Goal: Information Seeking & Learning: Check status

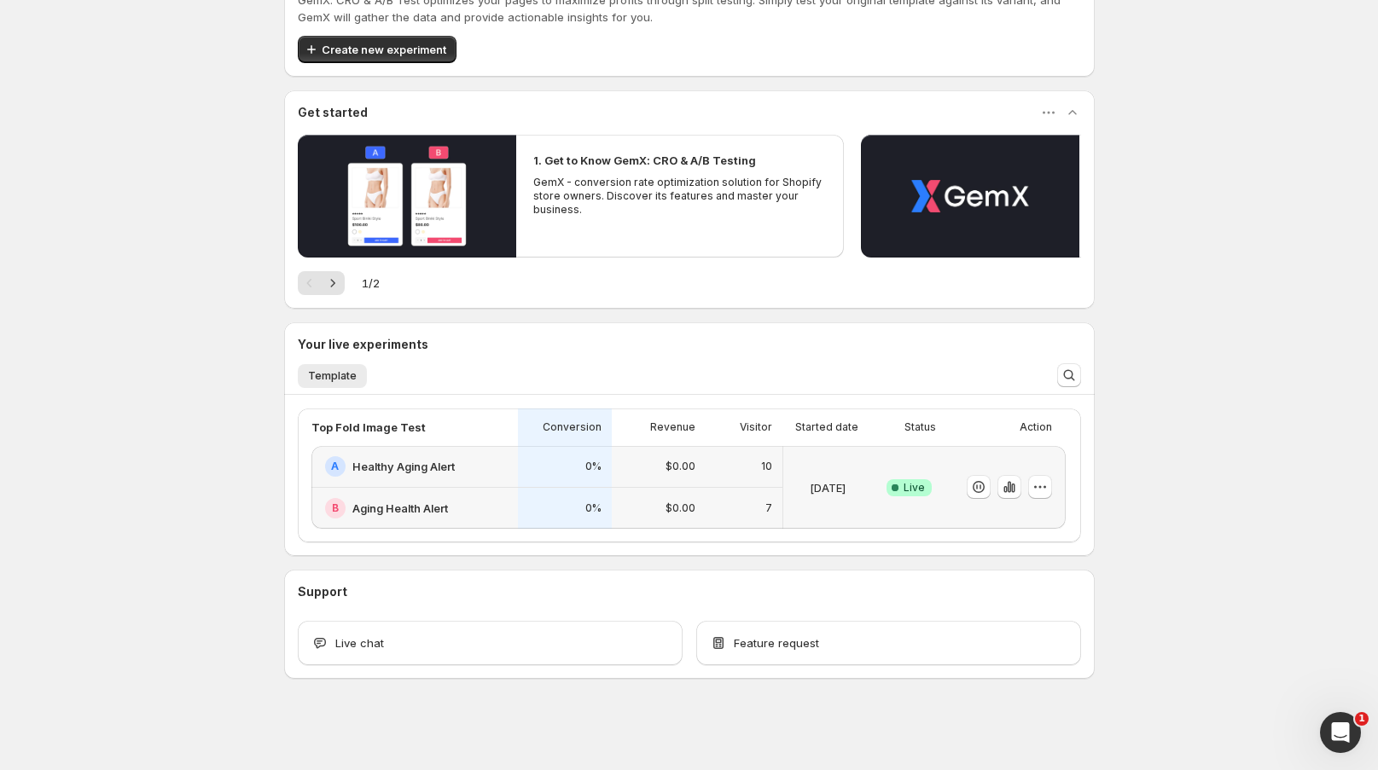
drag, startPoint x: 535, startPoint y: 470, endPoint x: 526, endPoint y: 469, distance: 9.4
click at [532, 470] on div "0%" at bounding box center [564, 466] width 73 height 20
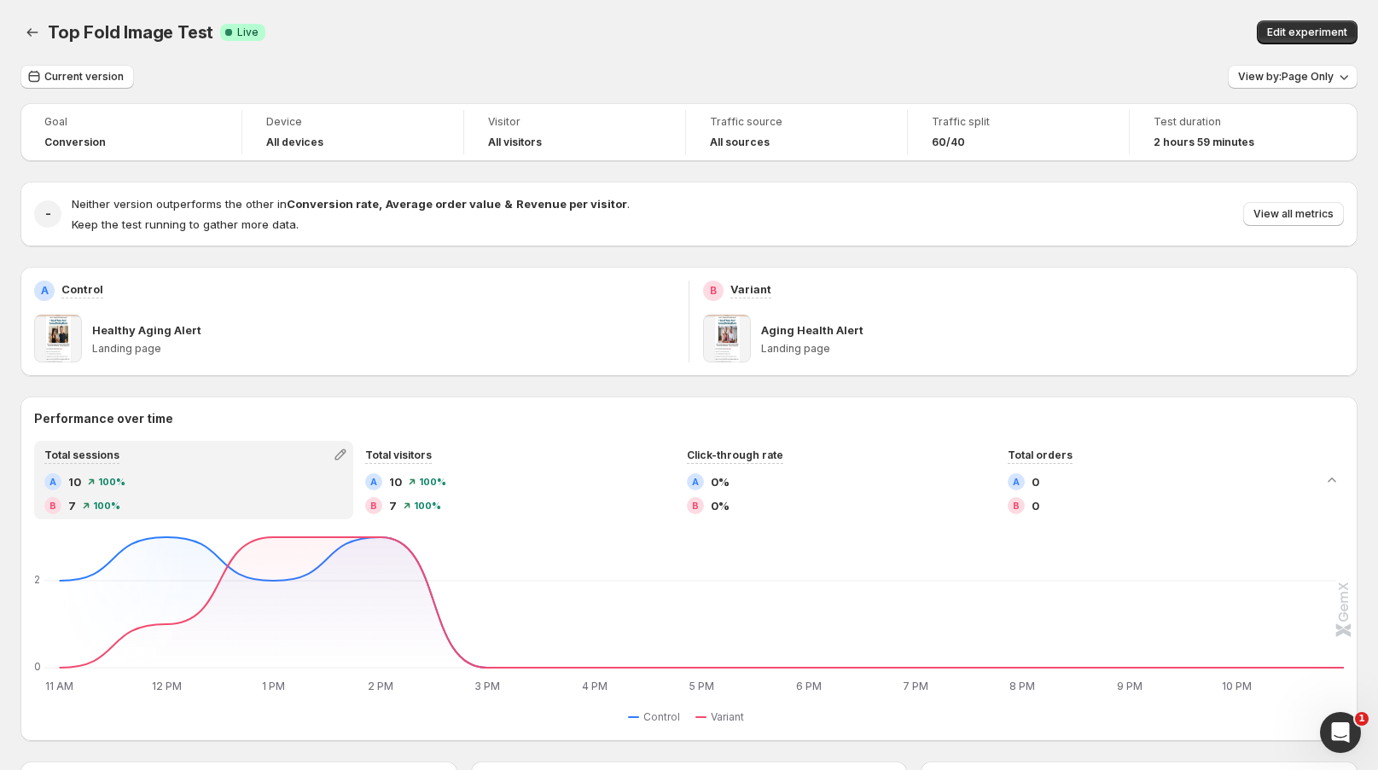
click at [1310, 214] on span "View all metrics" at bounding box center [1293, 214] width 80 height 14
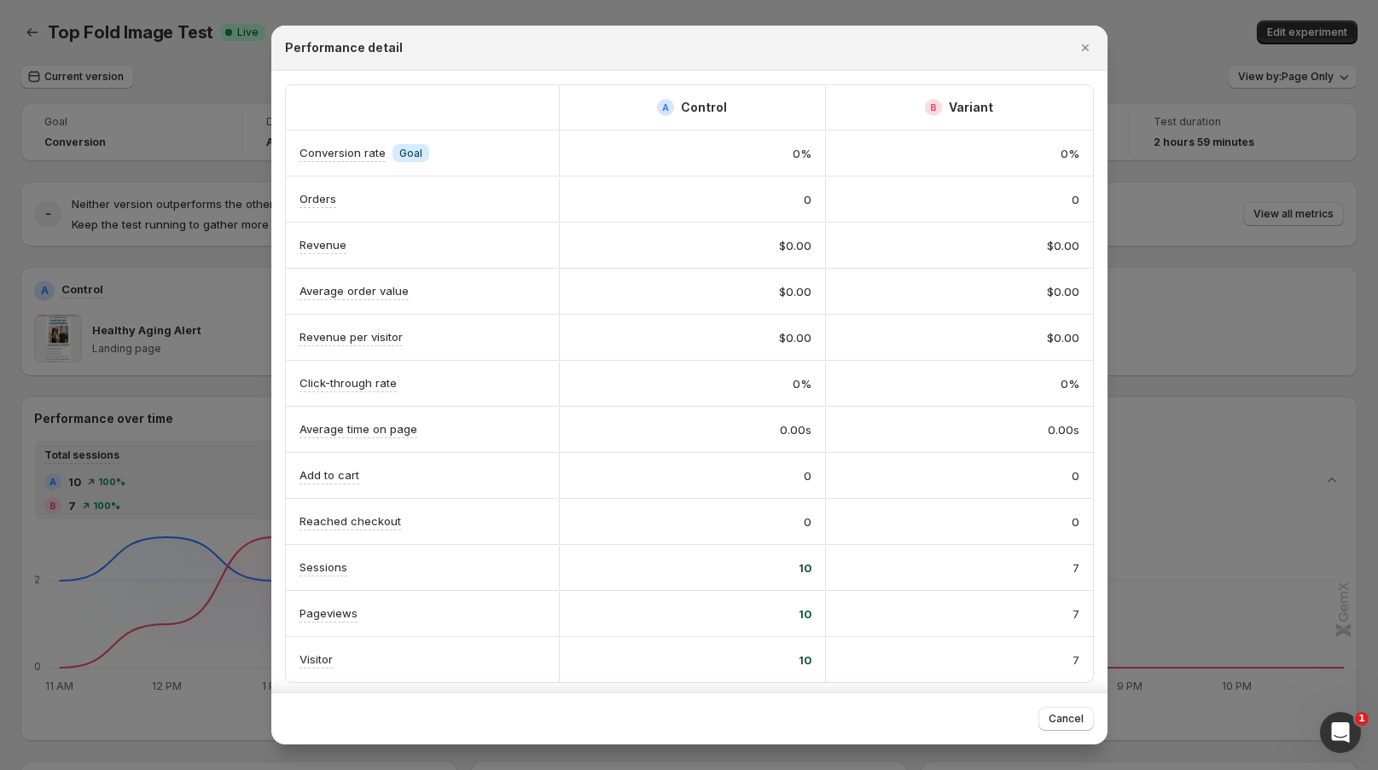
click at [1088, 49] on icon "Close" at bounding box center [1085, 47] width 17 height 17
